Goal: Find specific page/section: Find specific page/section

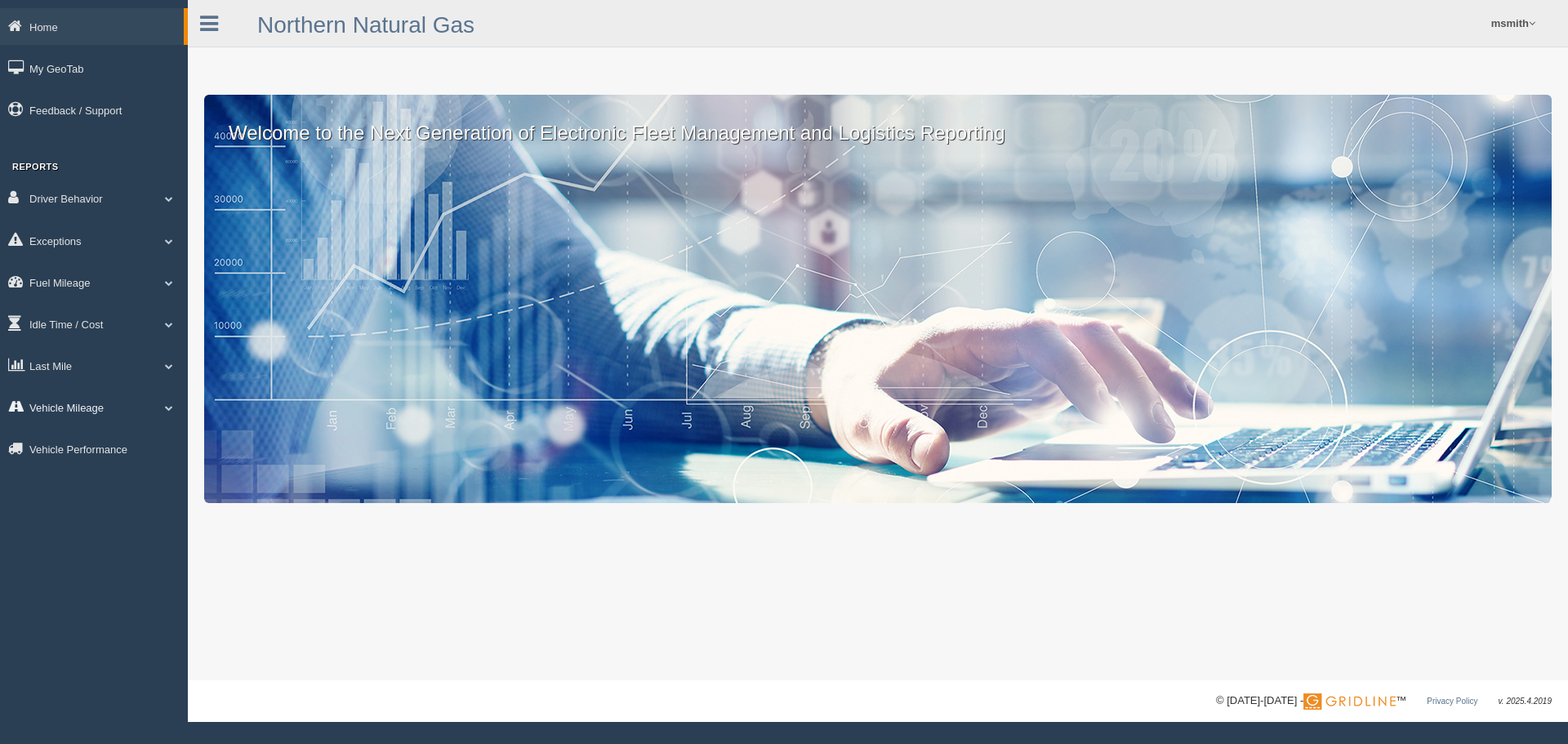
click at [70, 408] on link "Vehicle Mileage" at bounding box center [93, 406] width 188 height 36
click at [68, 451] on link "Vehicle Mileage" at bounding box center [107, 444] width 155 height 29
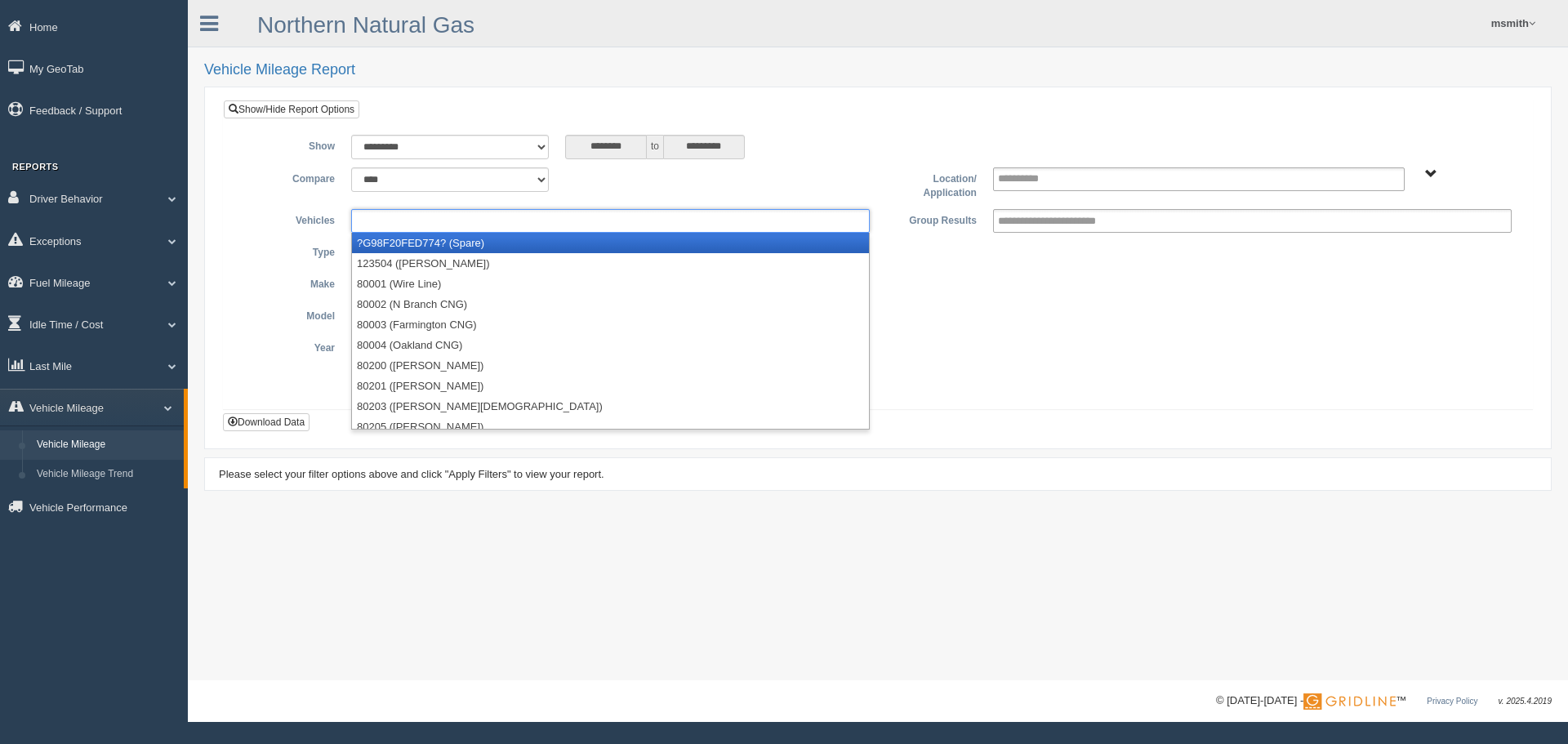
click at [498, 226] on ul at bounding box center [610, 220] width 518 height 24
paste input "**********"
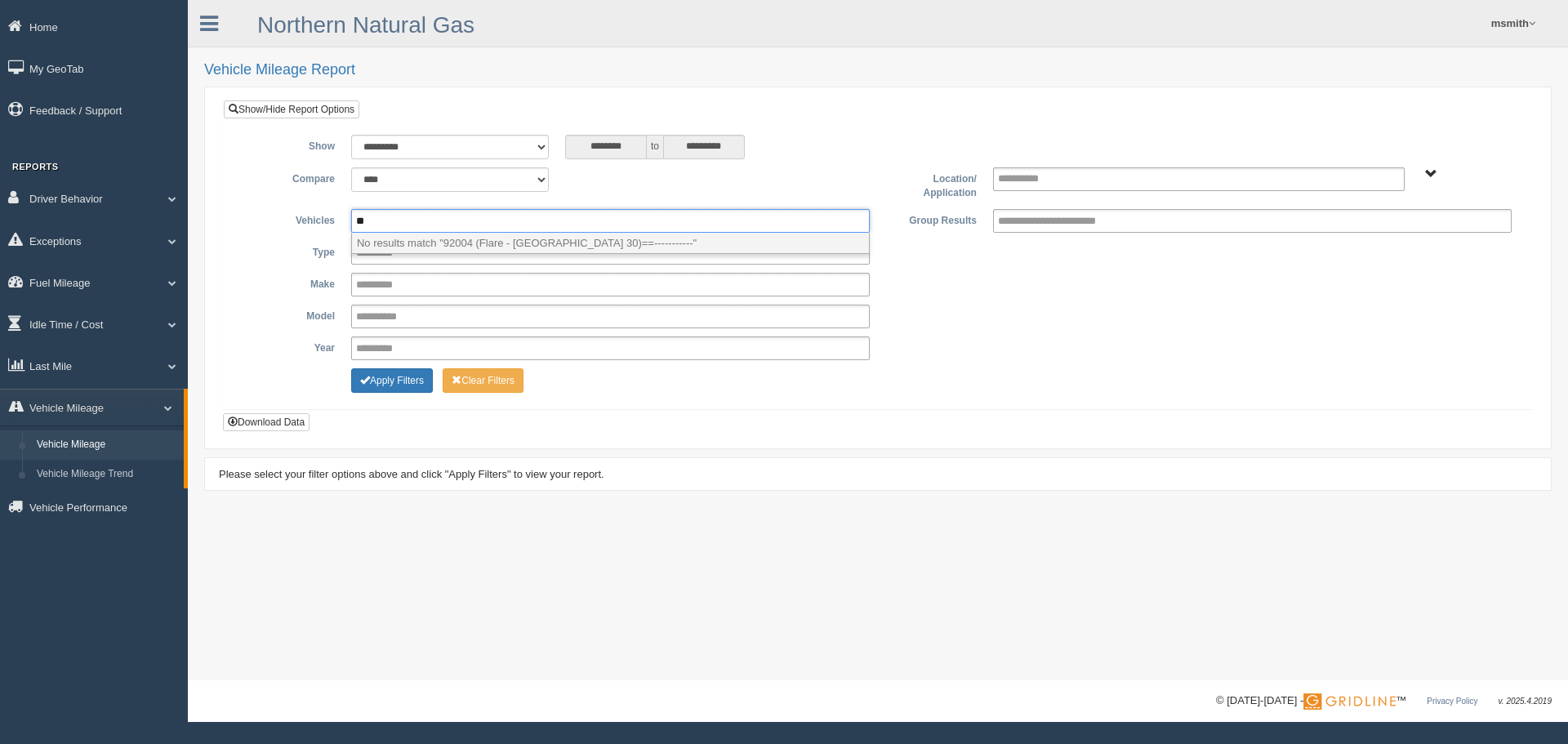
type input "*"
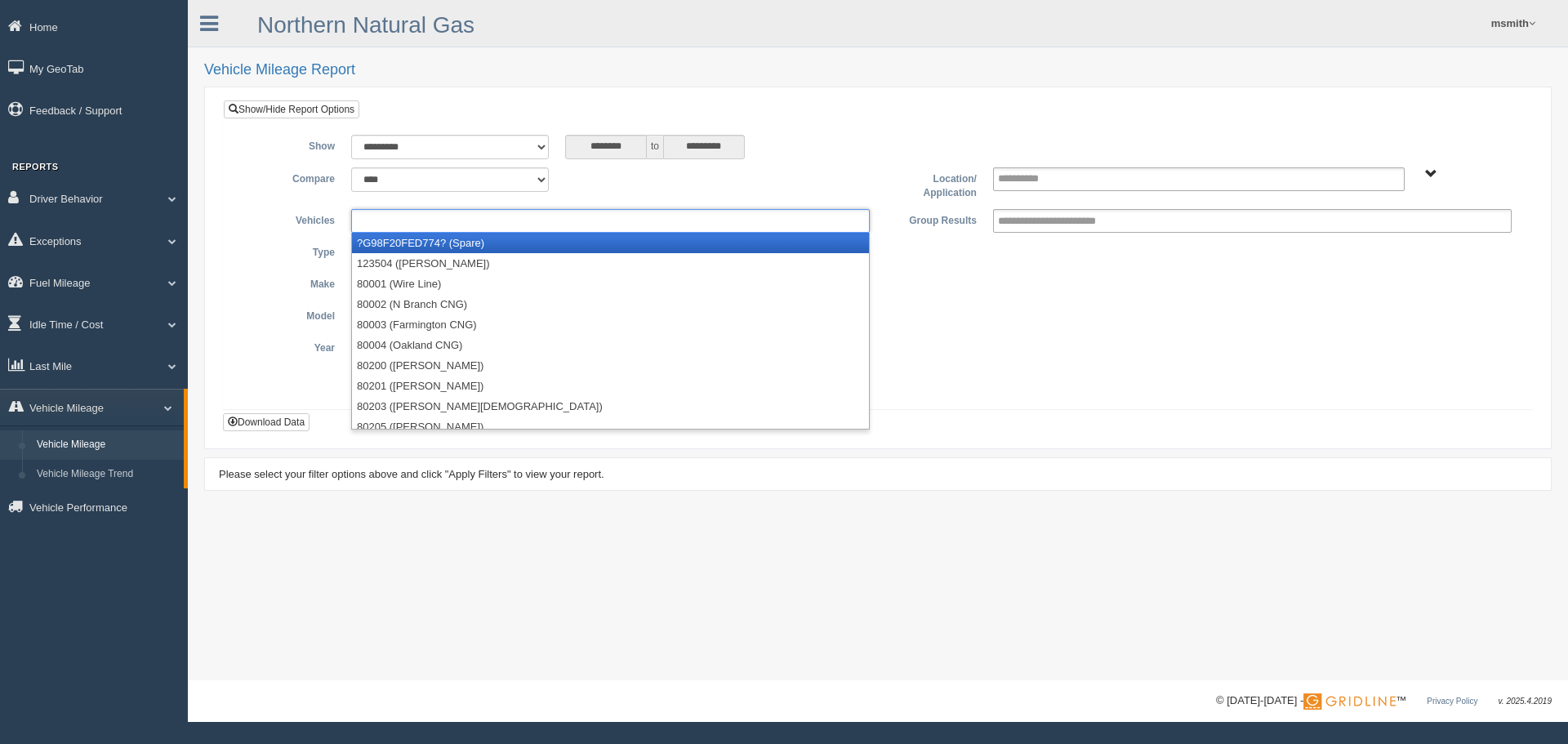
type input "**********"
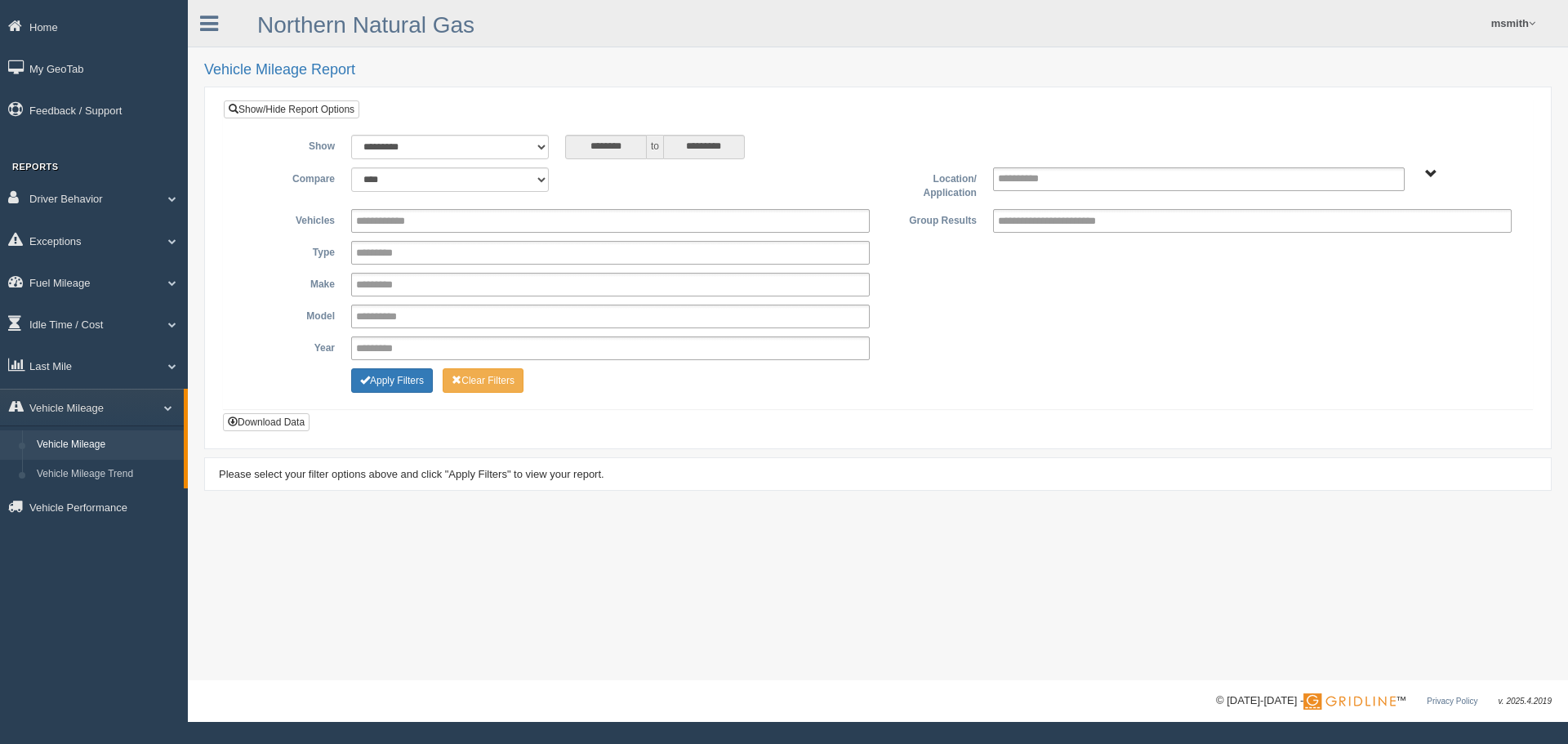
click at [253, 378] on div at bounding box center [290, 375] width 107 height 15
click at [1491, 37] on link "msmith" at bounding box center [1514, 23] width 60 height 46
click at [112, 498] on link "Vehicle Performance" at bounding box center [93, 506] width 188 height 36
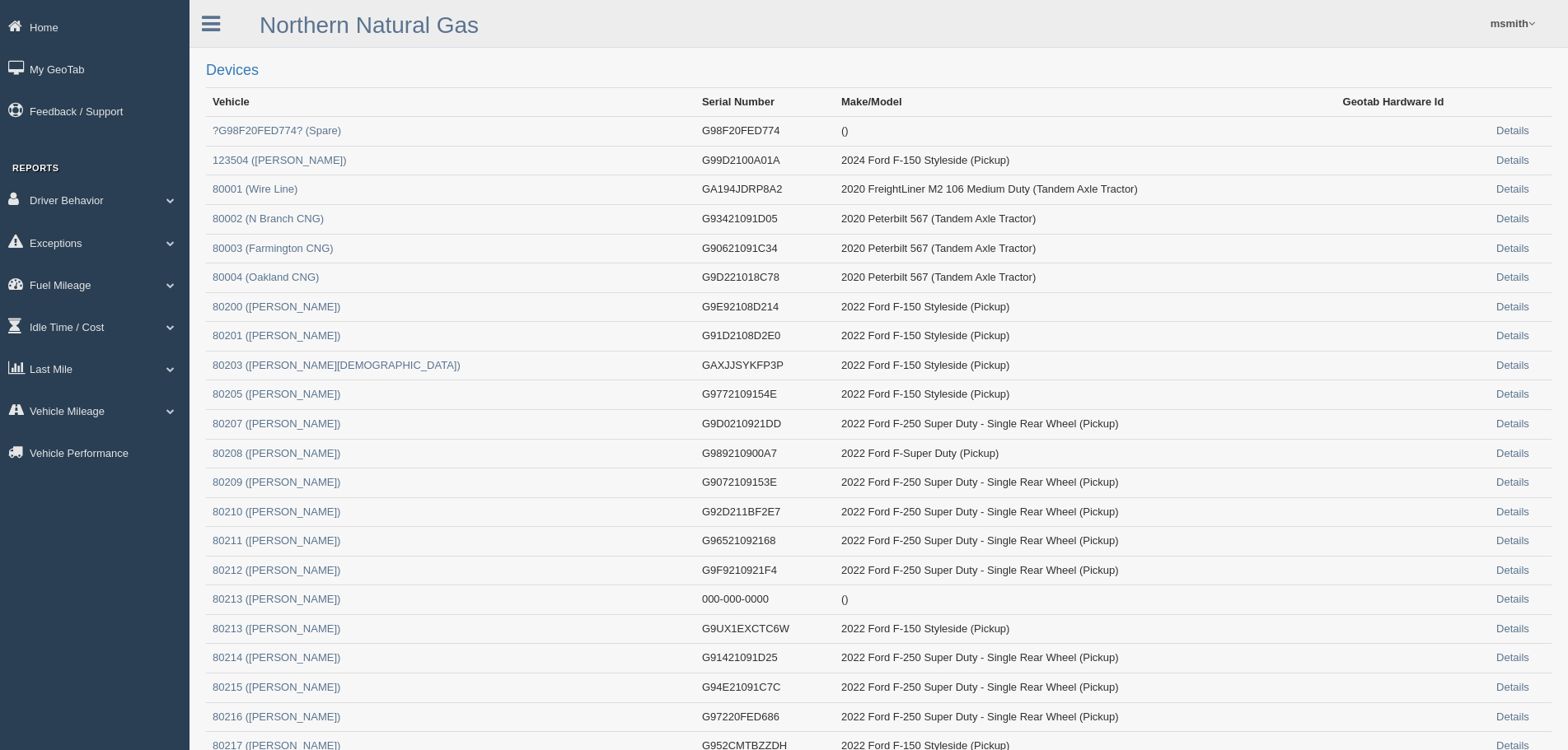
click at [1518, 22] on link "msmith" at bounding box center [1512, 23] width 61 height 47
click at [1404, 89] on link "Log Off" at bounding box center [1452, 99] width 179 height 34
